Goal: Task Accomplishment & Management: Manage account settings

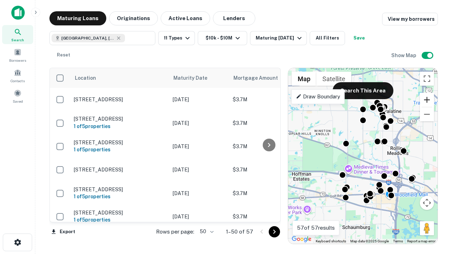
click at [427, 100] on button "Zoom in" at bounding box center [427, 100] width 14 height 14
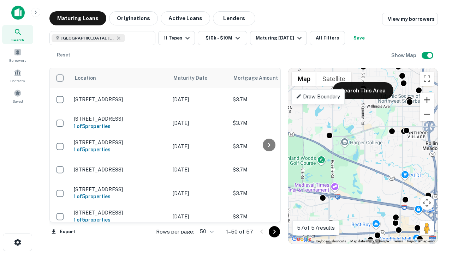
click at [427, 100] on button "Zoom in" at bounding box center [427, 100] width 14 height 14
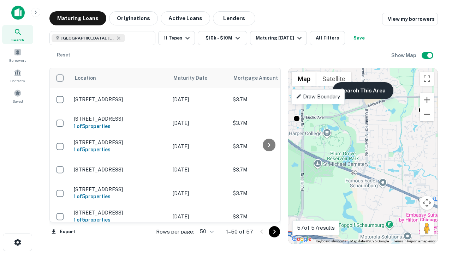
click at [363, 91] on button "Search This Area" at bounding box center [363, 90] width 61 height 17
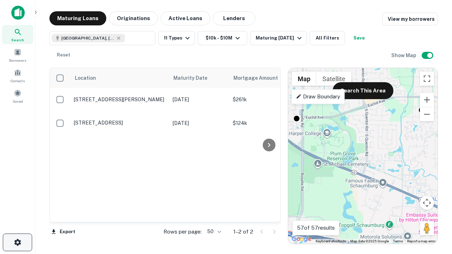
click at [17, 243] on icon "button" at bounding box center [17, 243] width 8 height 8
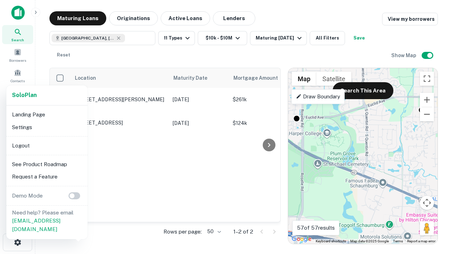
click at [47, 146] on li "Logout" at bounding box center [47, 146] width 76 height 13
